Goal: Find specific page/section

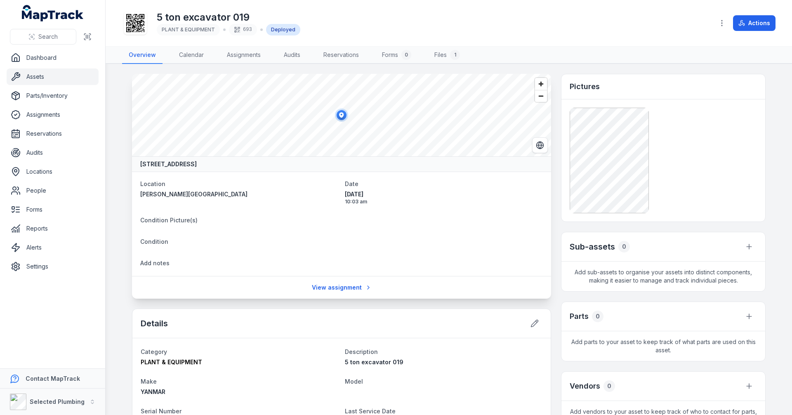
click at [113, 135] on main "[STREET_ADDRESS] Location [PERSON_NAME][GEOGRAPHIC_DATA] Date [DATE] 10:03 am C…" at bounding box center [449, 239] width 686 height 351
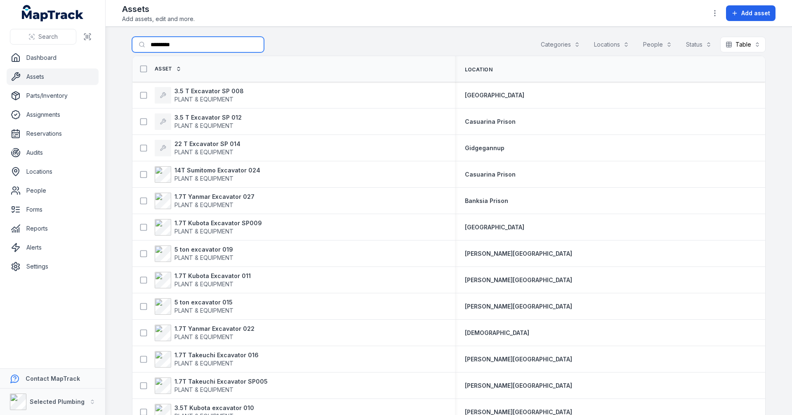
drag, startPoint x: 191, startPoint y: 47, endPoint x: 126, endPoint y: 39, distance: 65.2
click at [126, 39] on main "Search for assets ********* Categories Locations People Status Table ***** Asse…" at bounding box center [449, 221] width 686 height 388
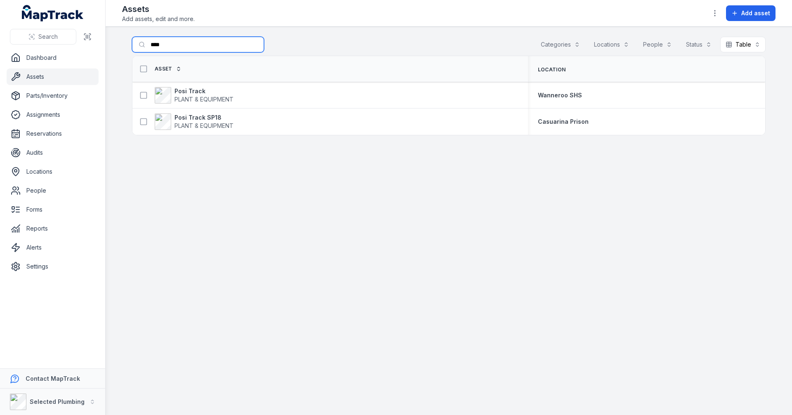
type input "****"
